Goal: Task Accomplishment & Management: Manage account settings

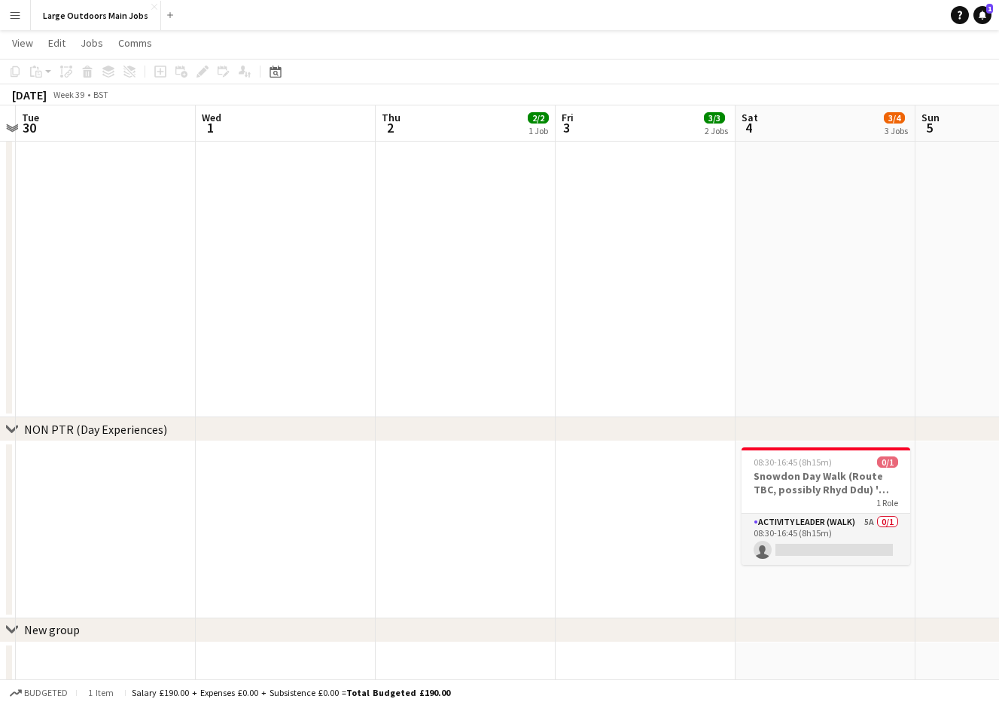
scroll to position [0, 660]
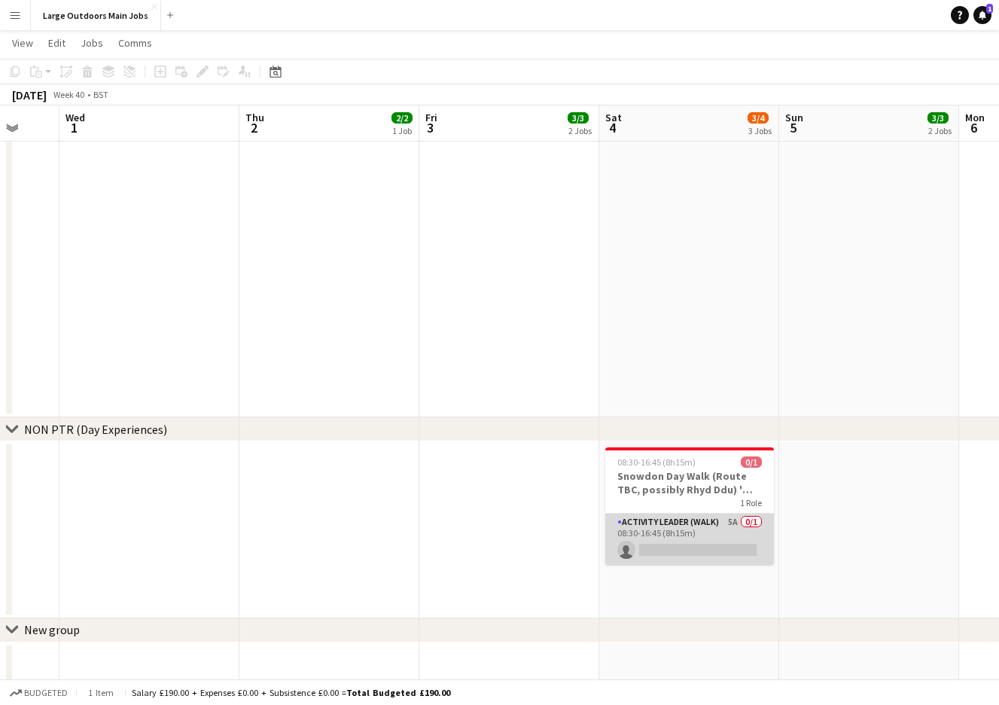
click at [664, 534] on app-card-role "Activity Leader (Walk) 5A 0/1 08:30-16:45 (8h15m) single-neutral-actions" at bounding box center [689, 538] width 169 height 51
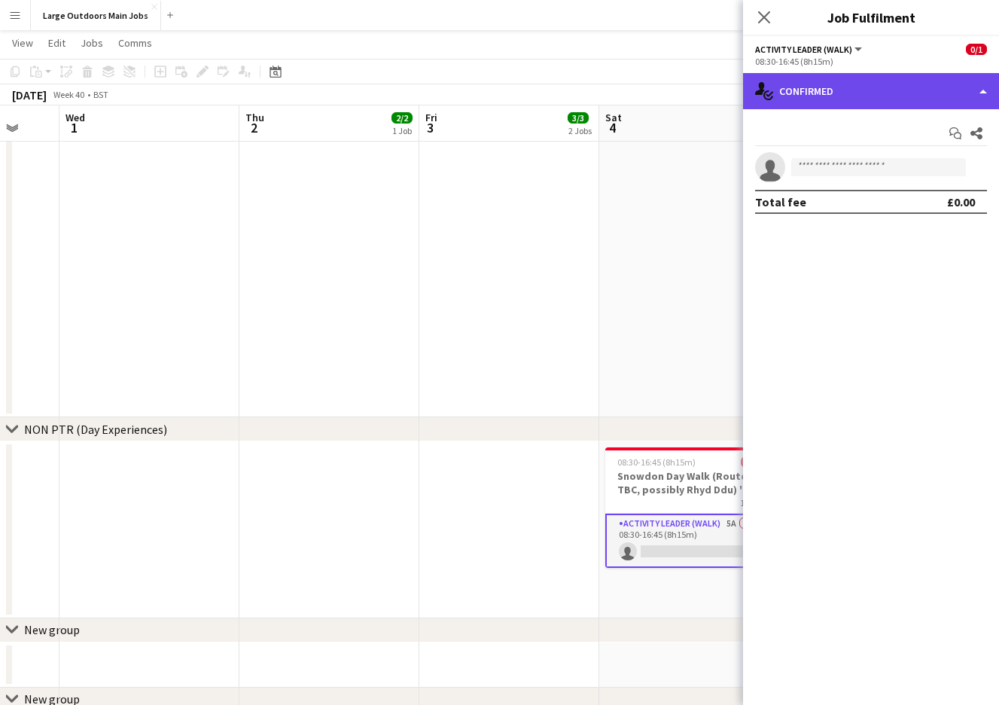
click at [894, 84] on div "single-neutral-actions-check-2 Confirmed" at bounding box center [871, 91] width 256 height 36
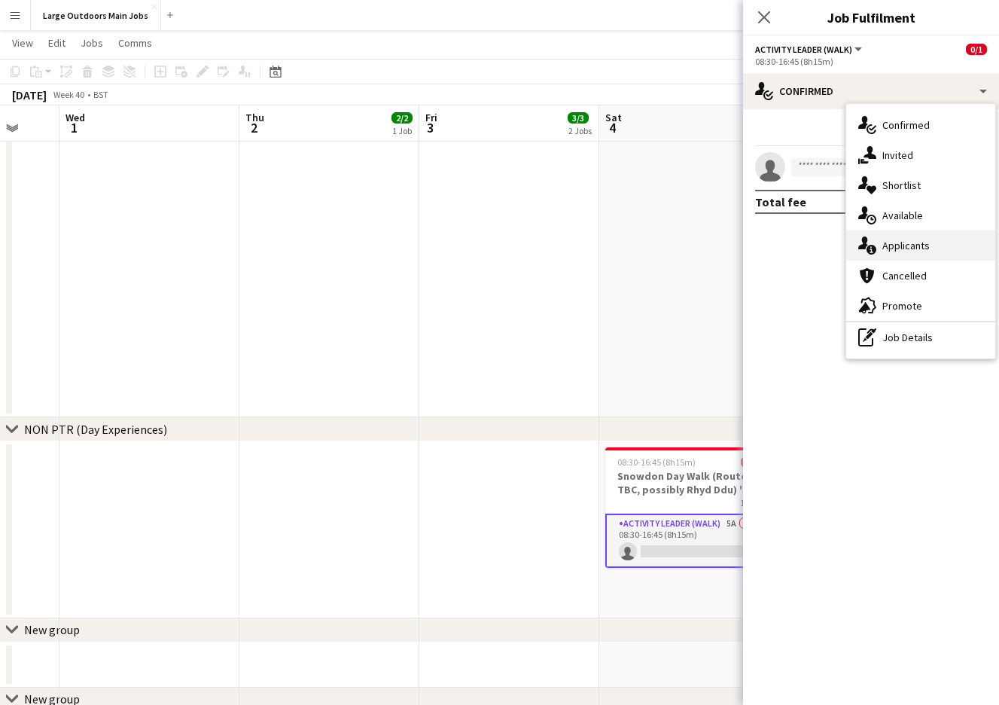
click at [905, 248] on span "Applicants" at bounding box center [905, 246] width 47 height 14
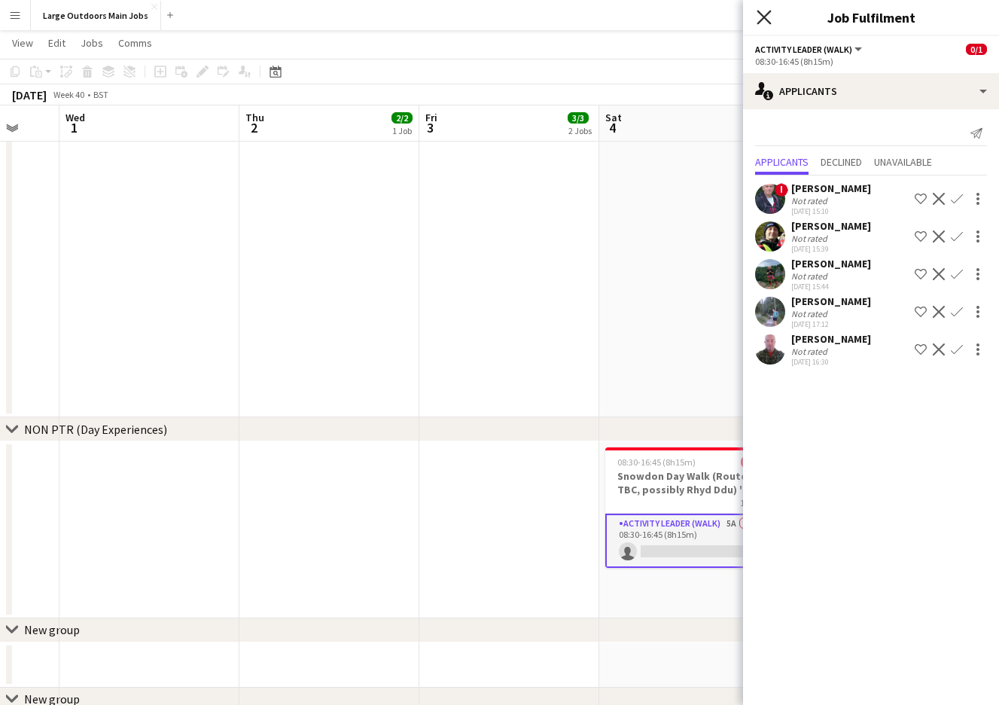
click at [762, 14] on icon at bounding box center [763, 17] width 14 height 14
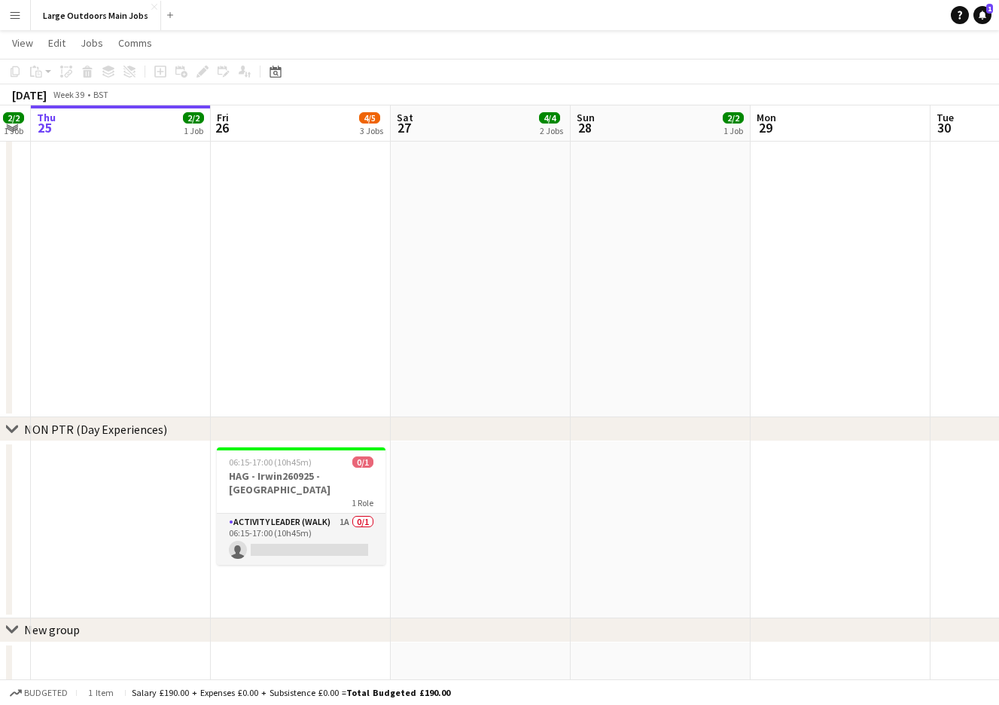
scroll to position [0, 324]
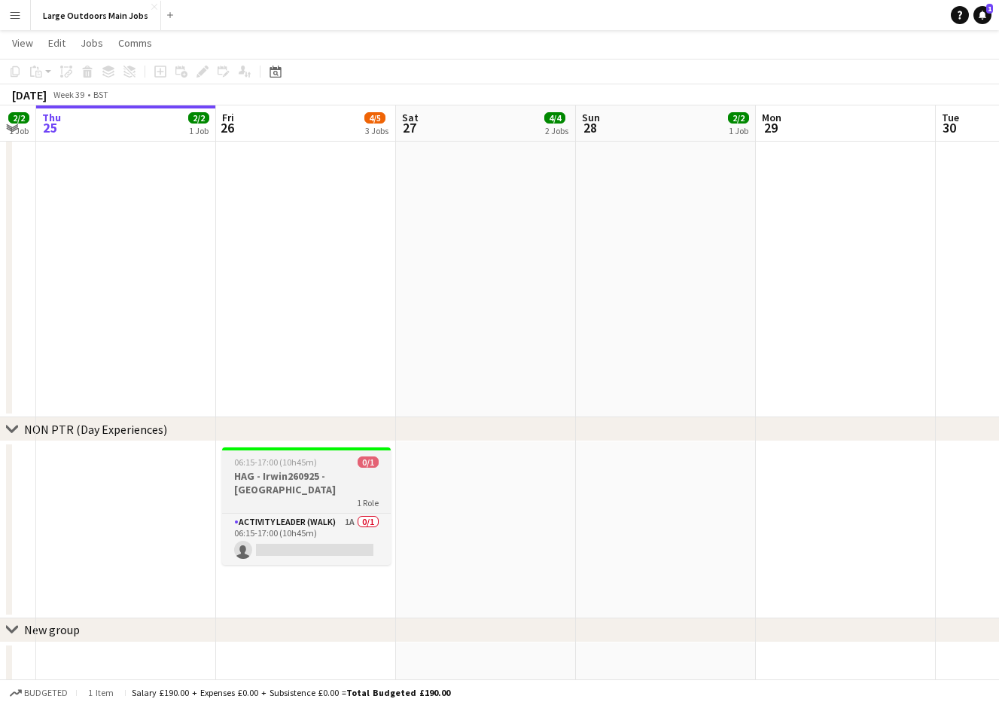
click at [297, 465] on span "06:15-17:00 (10h45m)" at bounding box center [275, 461] width 83 height 11
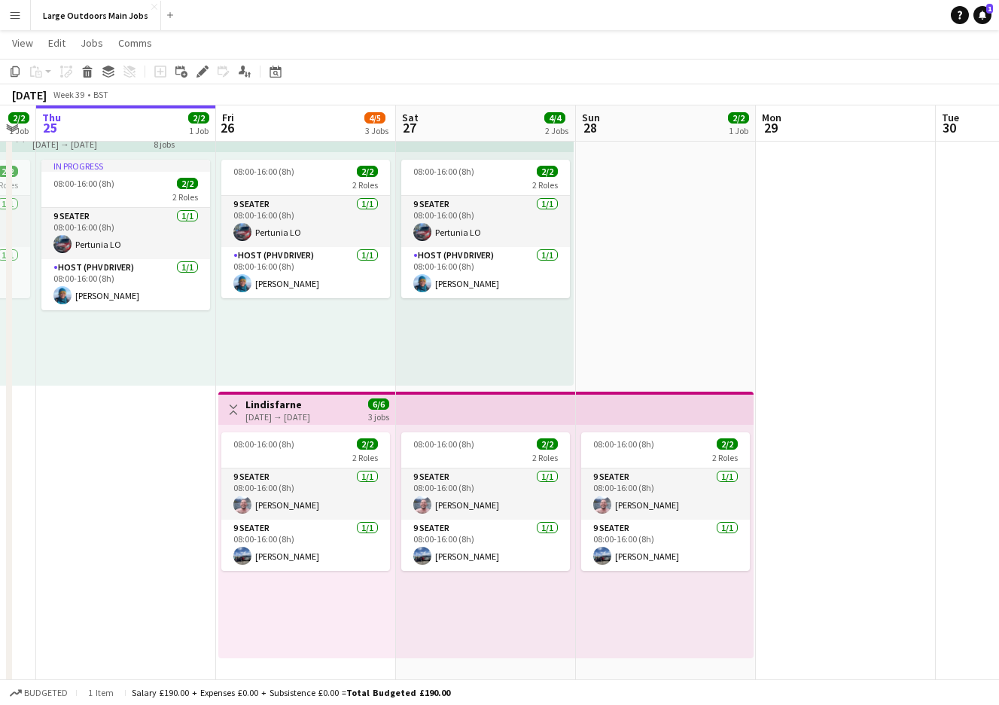
scroll to position [56, 0]
click at [268, 63] on div "Date picker" at bounding box center [275, 71] width 18 height 18
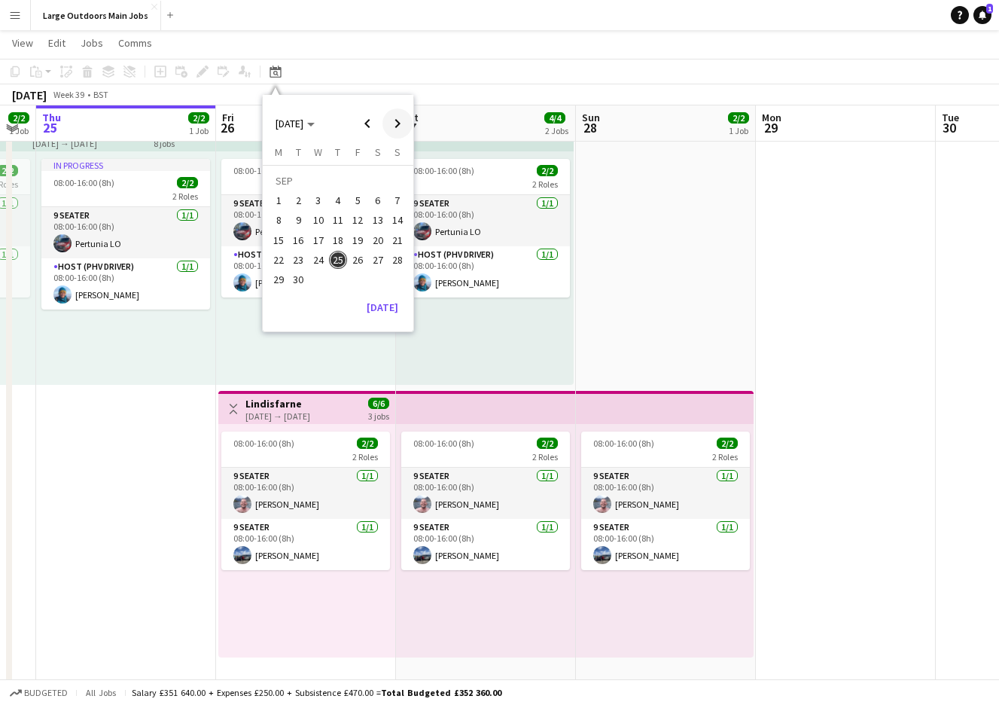
click at [395, 122] on span "Next month" at bounding box center [397, 123] width 30 height 30
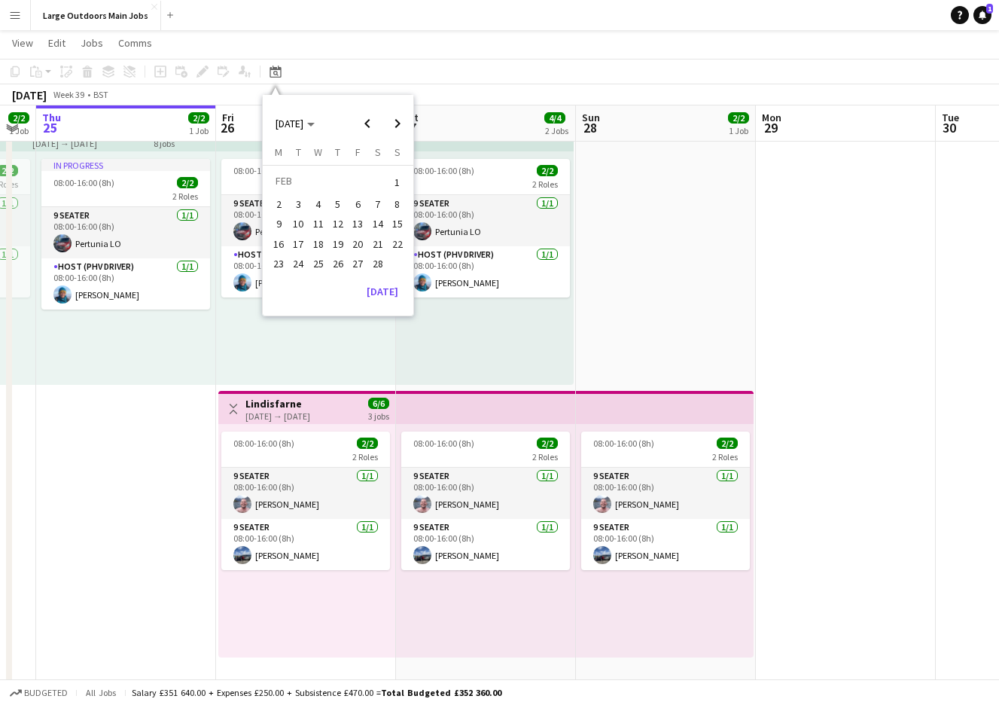
click at [358, 242] on span "20" at bounding box center [357, 244] width 18 height 18
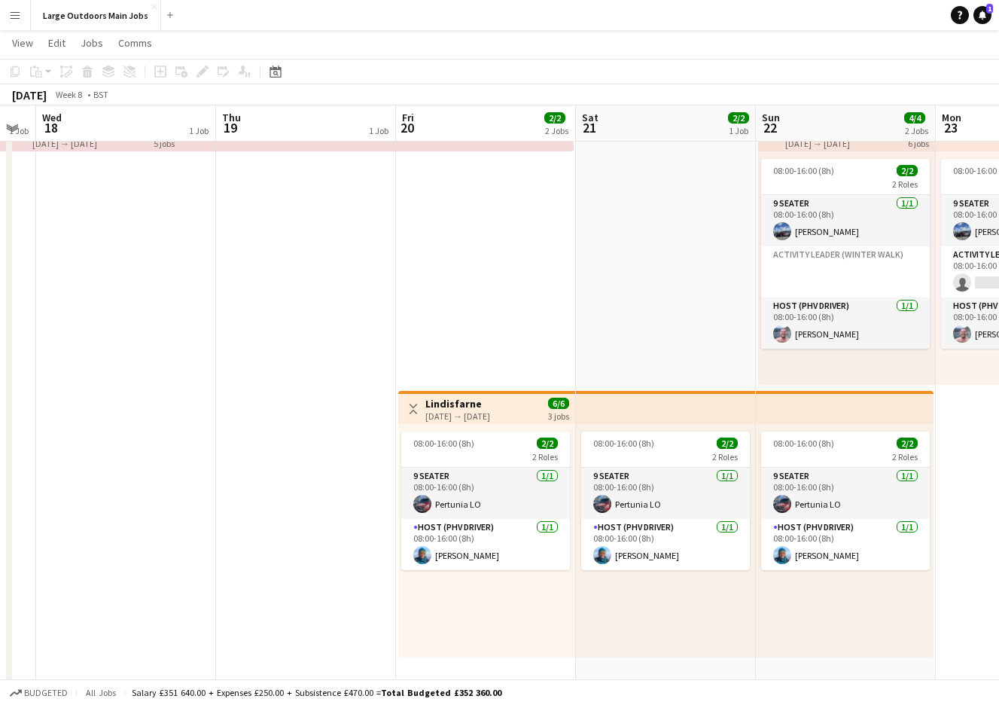
scroll to position [0, 518]
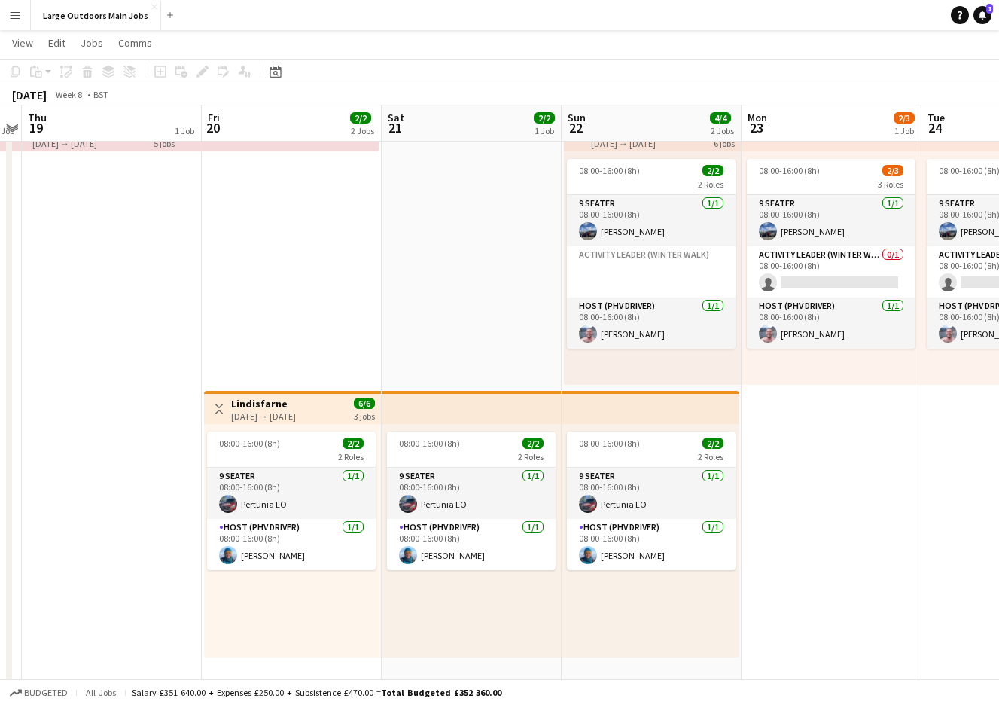
click at [292, 418] on div "[DATE] → [DATE]" at bounding box center [263, 415] width 65 height 11
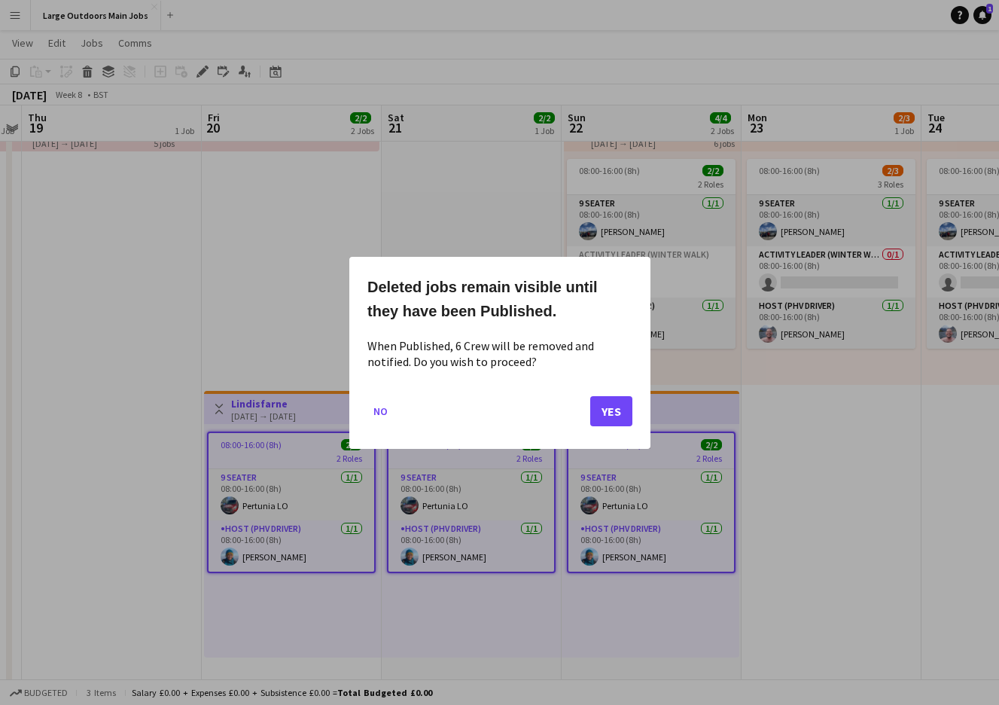
scroll to position [0, 0]
click at [607, 405] on button "Yes" at bounding box center [611, 410] width 42 height 30
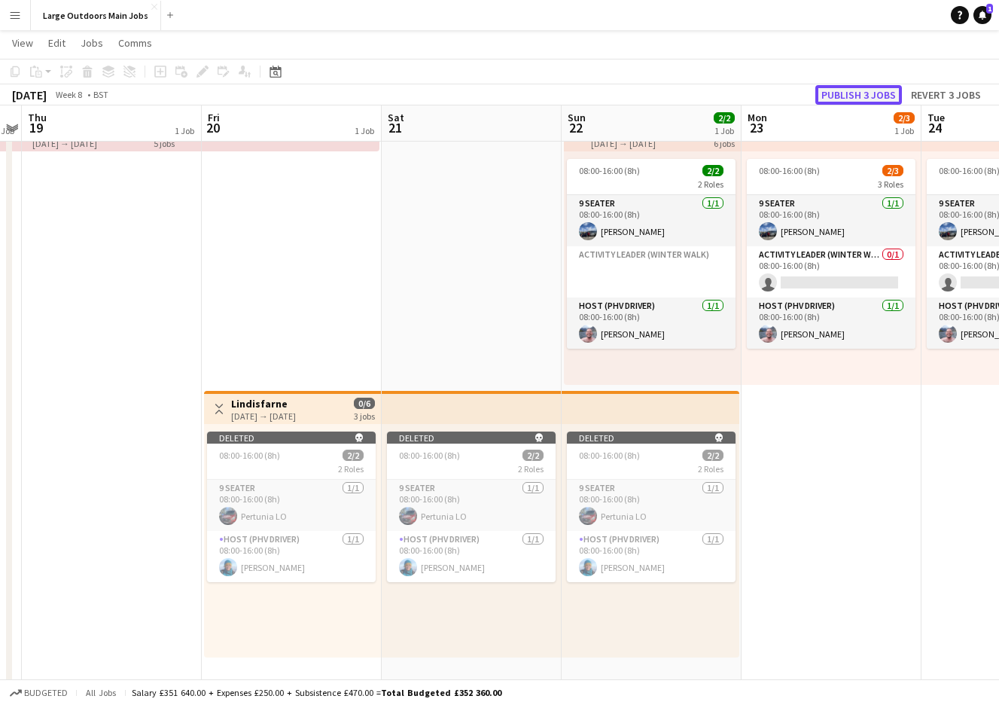
click at [857, 86] on button "Publish 3 jobs" at bounding box center [858, 95] width 87 height 20
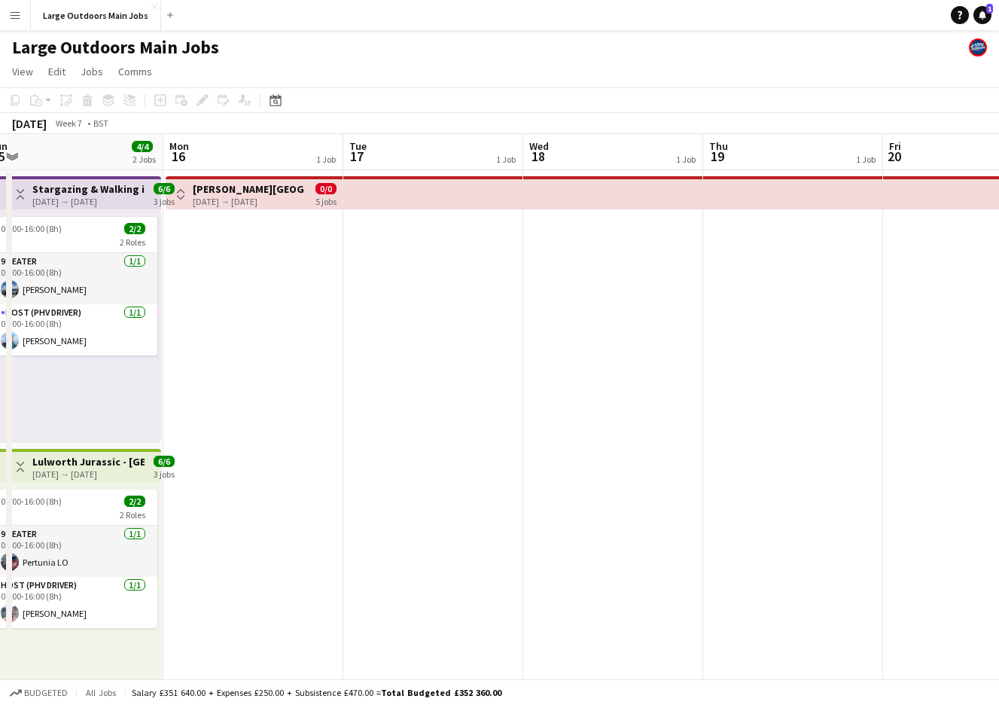
scroll to position [0, 589]
